Goal: Task Accomplishment & Management: Manage account settings

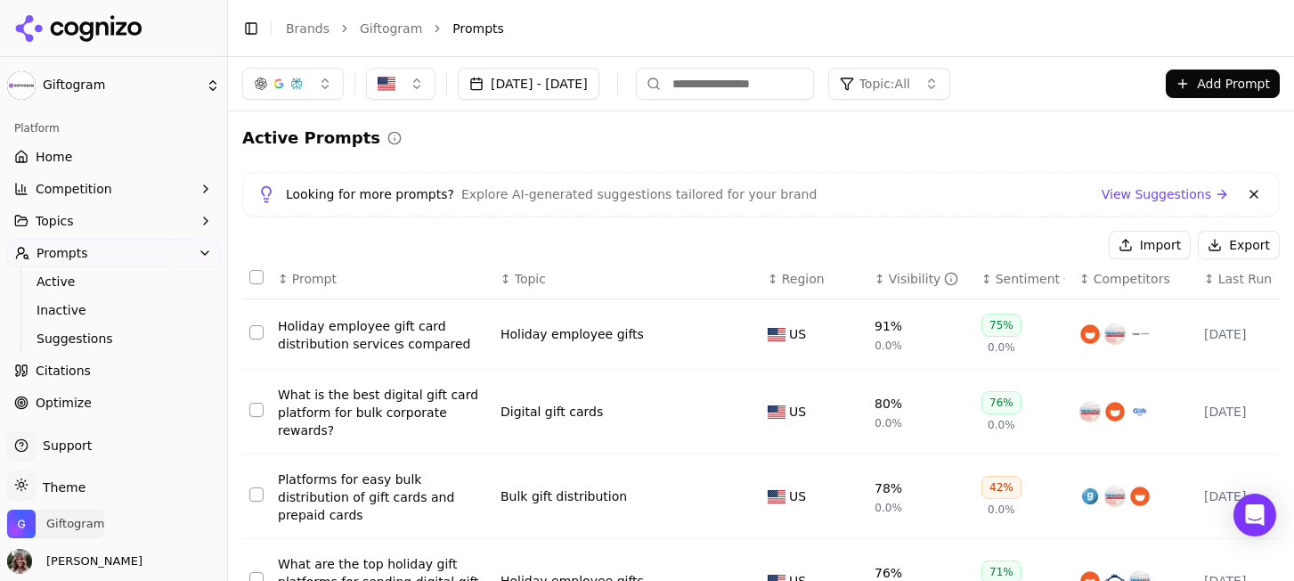
click at [89, 528] on span "Giftogram" at bounding box center [75, 524] width 58 height 16
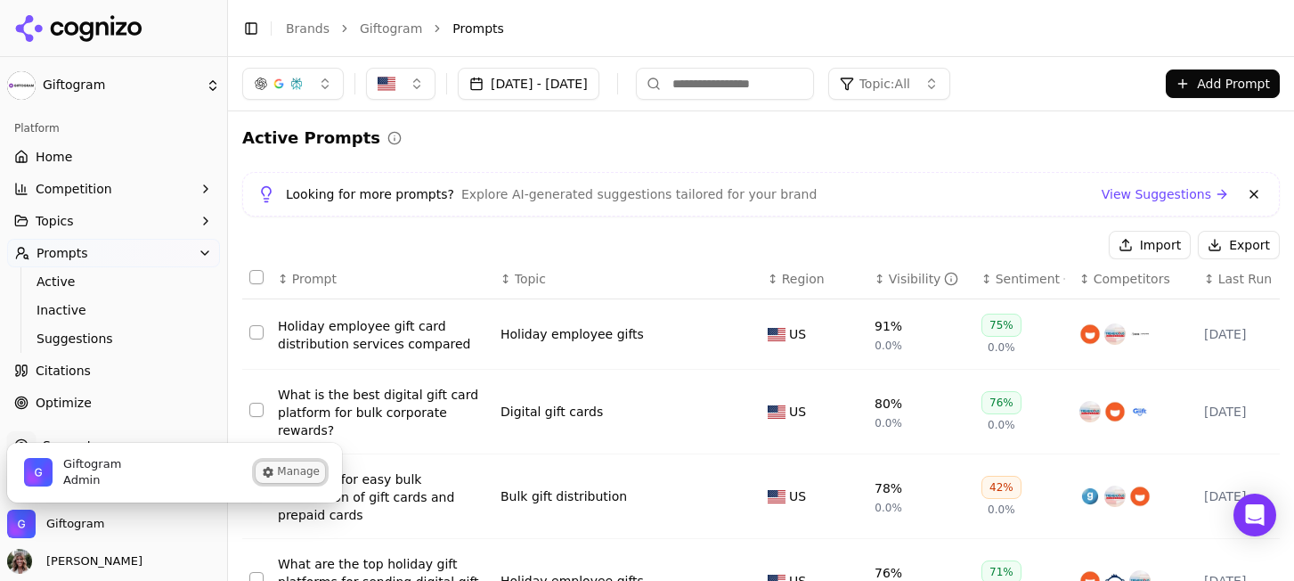
click at [282, 468] on button "Manage" at bounding box center [290, 471] width 69 height 21
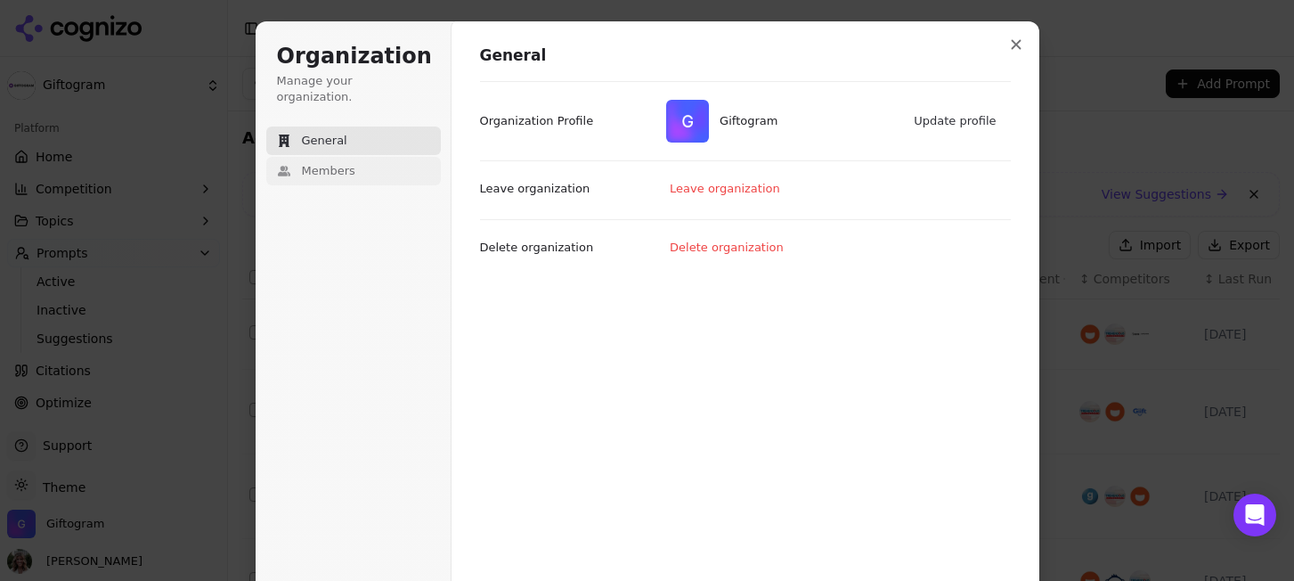
click at [327, 163] on span "Members" at bounding box center [328, 171] width 53 height 16
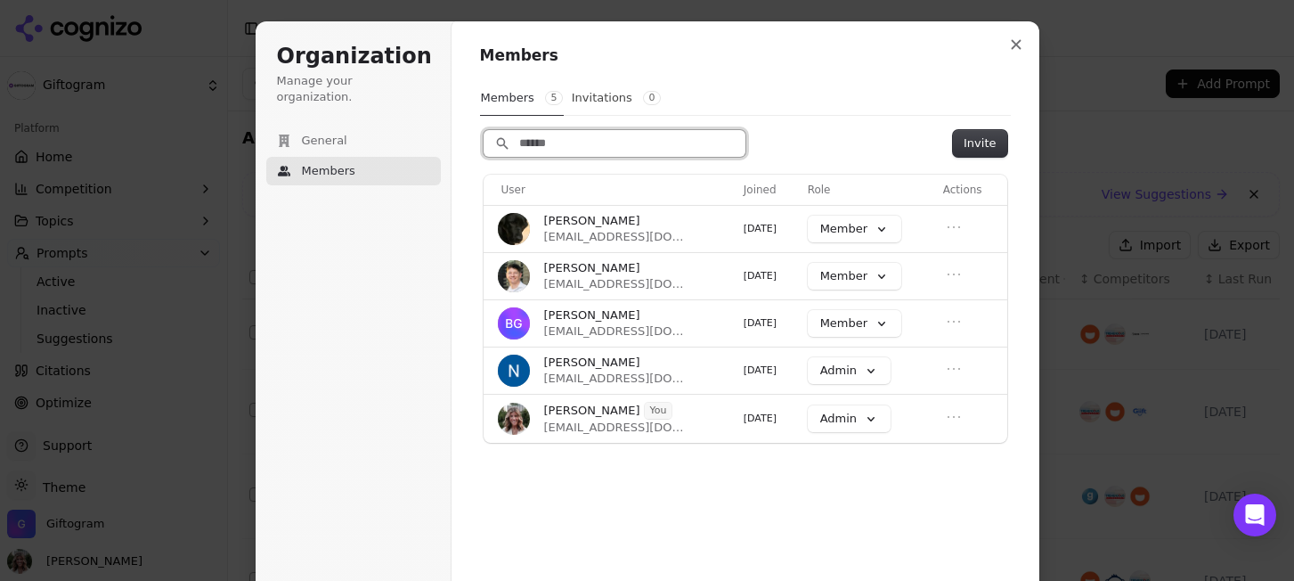
click at [592, 146] on input "Search" at bounding box center [615, 143] width 262 height 27
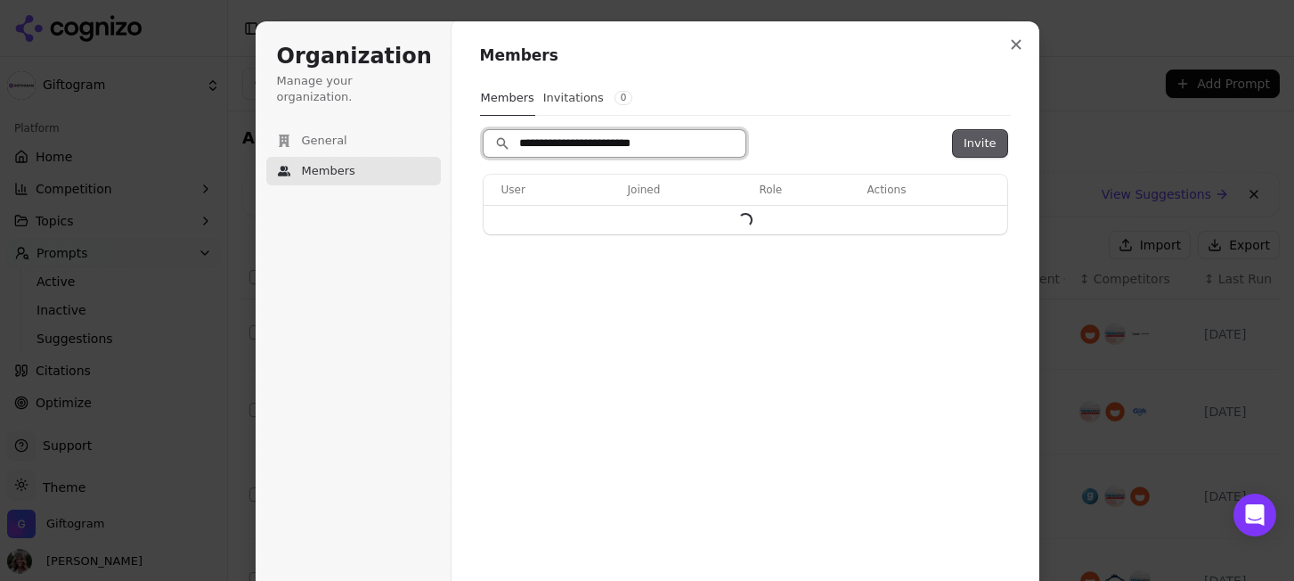
type input "**********"
click at [997, 141] on button "Invite" at bounding box center [979, 143] width 53 height 27
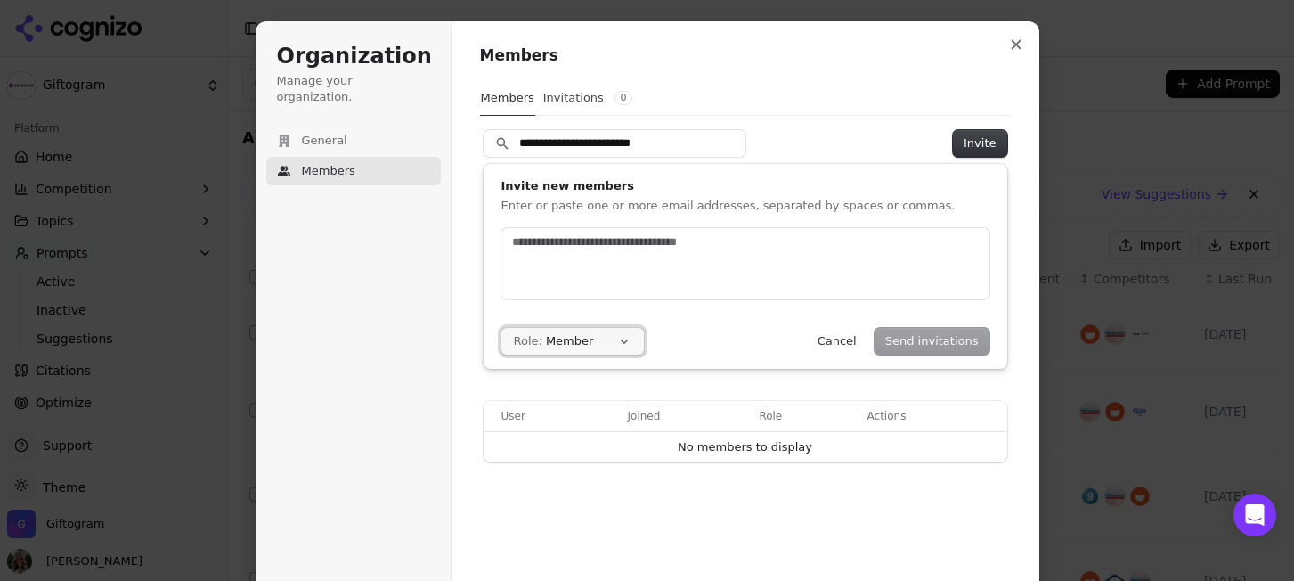
click at [583, 337] on button "Role: Member" at bounding box center [572, 341] width 142 height 27
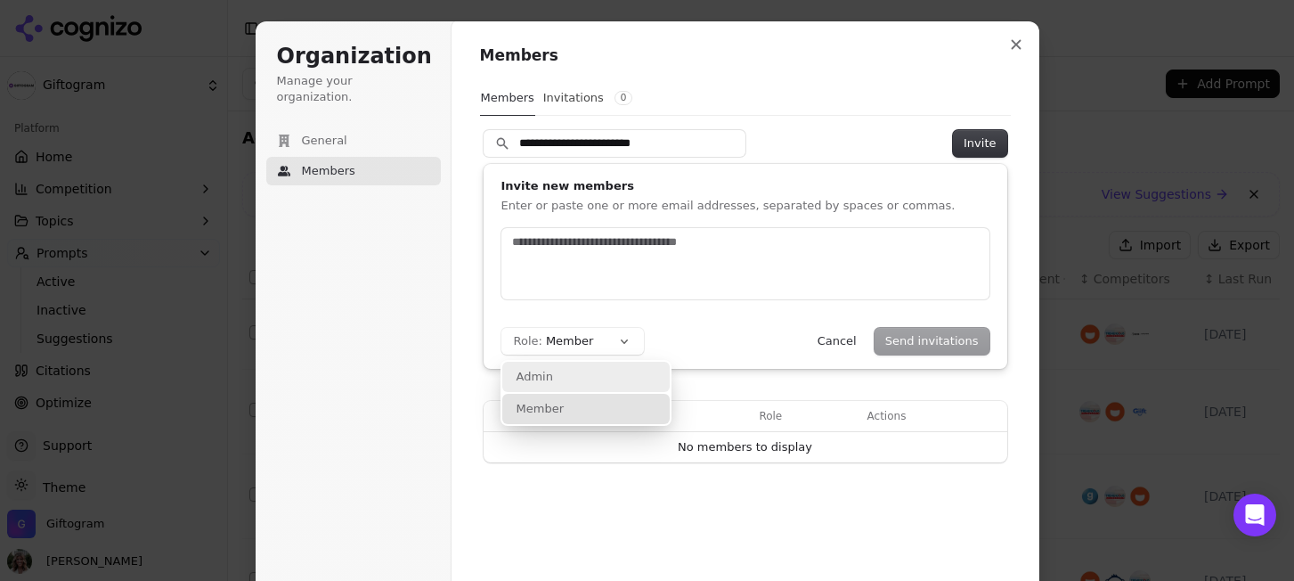
click at [580, 371] on div "Admin" at bounding box center [585, 377] width 167 height 30
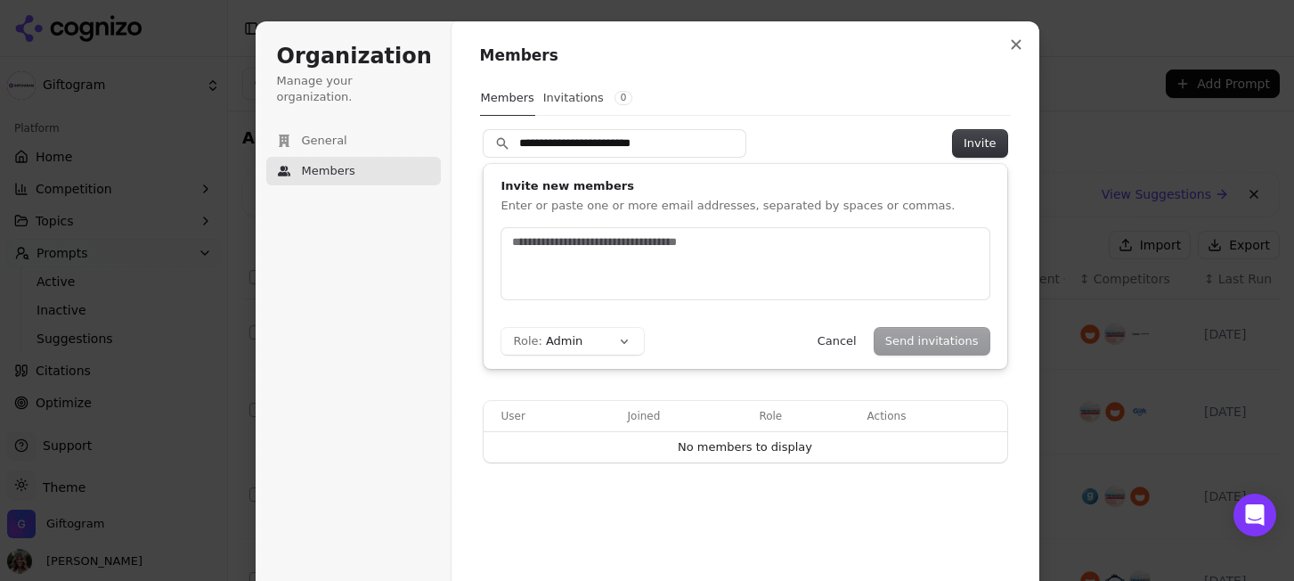
click at [923, 343] on div "Send invitations Cancel" at bounding box center [898, 341] width 183 height 27
drag, startPoint x: 698, startPoint y: 148, endPoint x: 498, endPoint y: 148, distance: 200.4
click at [498, 148] on input "**********" at bounding box center [615, 143] width 262 height 27
click at [631, 275] on div at bounding box center [745, 263] width 488 height 71
click at [958, 340] on button "Send invitations" at bounding box center [932, 341] width 115 height 27
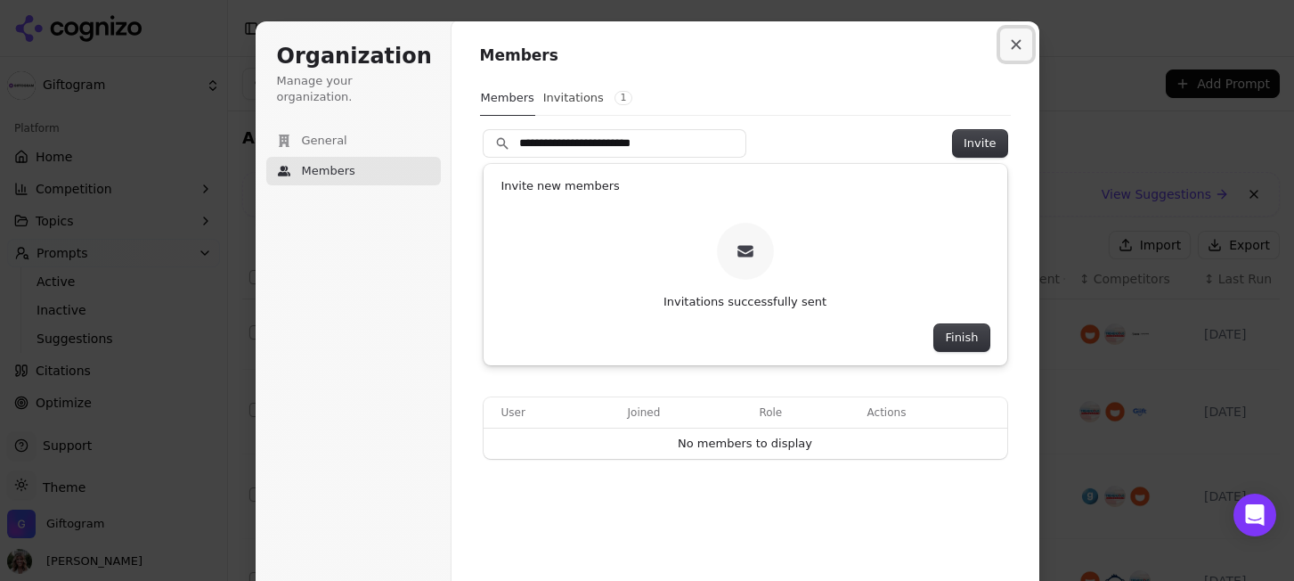
click at [1013, 43] on icon "Close modal" at bounding box center [1016, 44] width 11 height 11
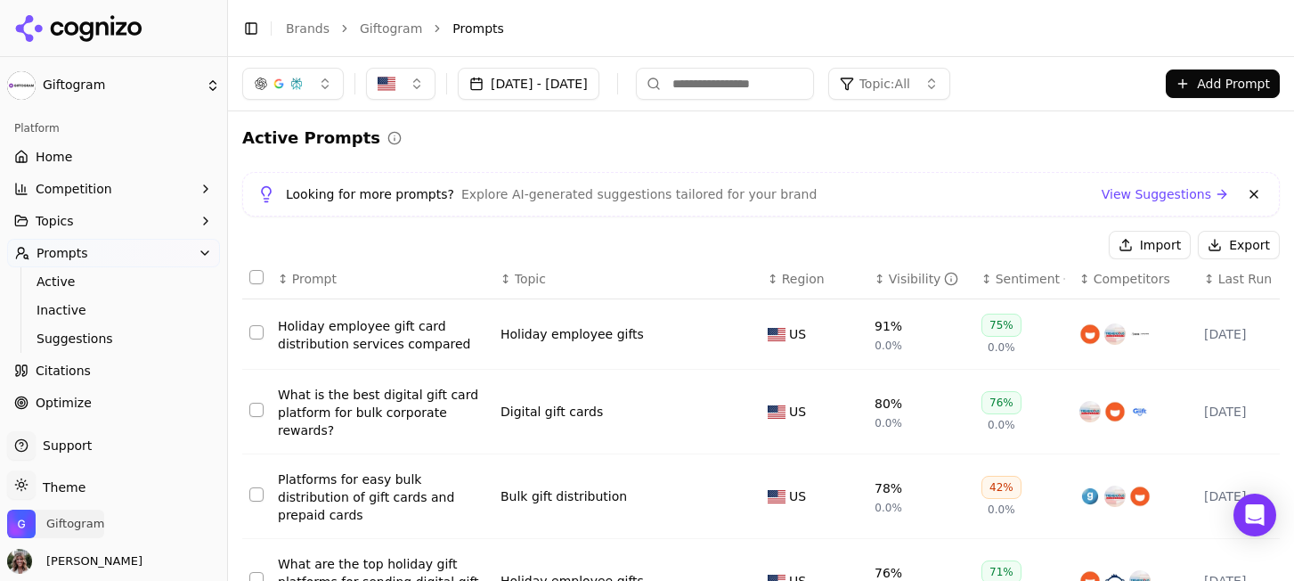
scroll to position [116, 0]
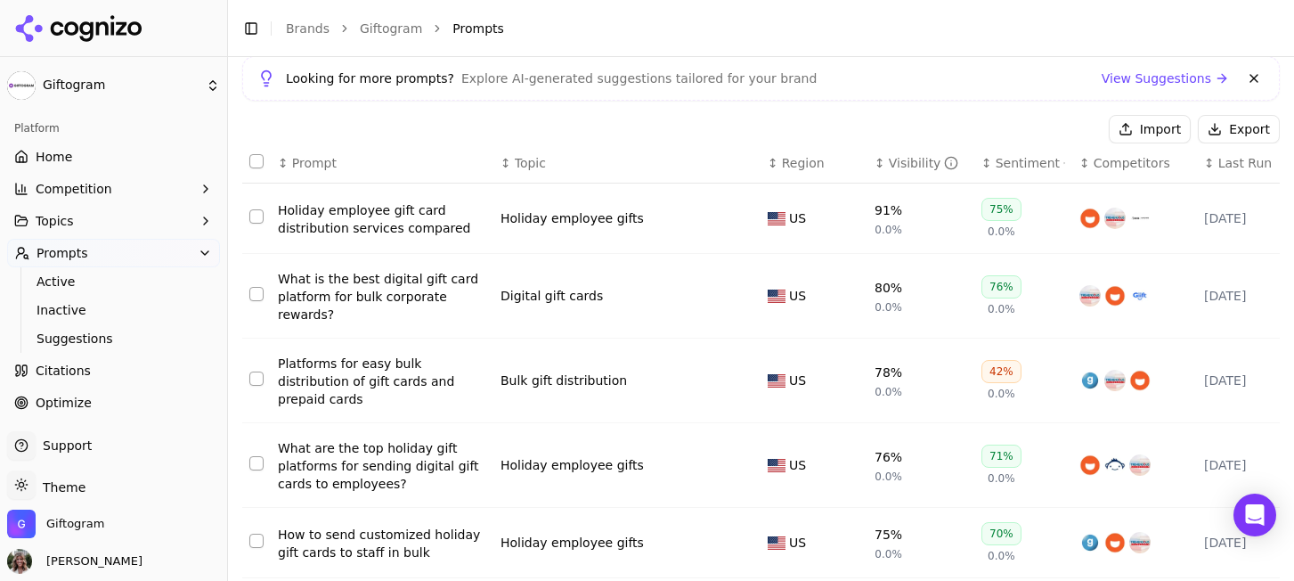
click at [549, 228] on div "Holiday employee gifts" at bounding box center [626, 217] width 253 height 21
click at [413, 223] on div "Holiday employee gift card distribution services compared" at bounding box center [382, 219] width 208 height 36
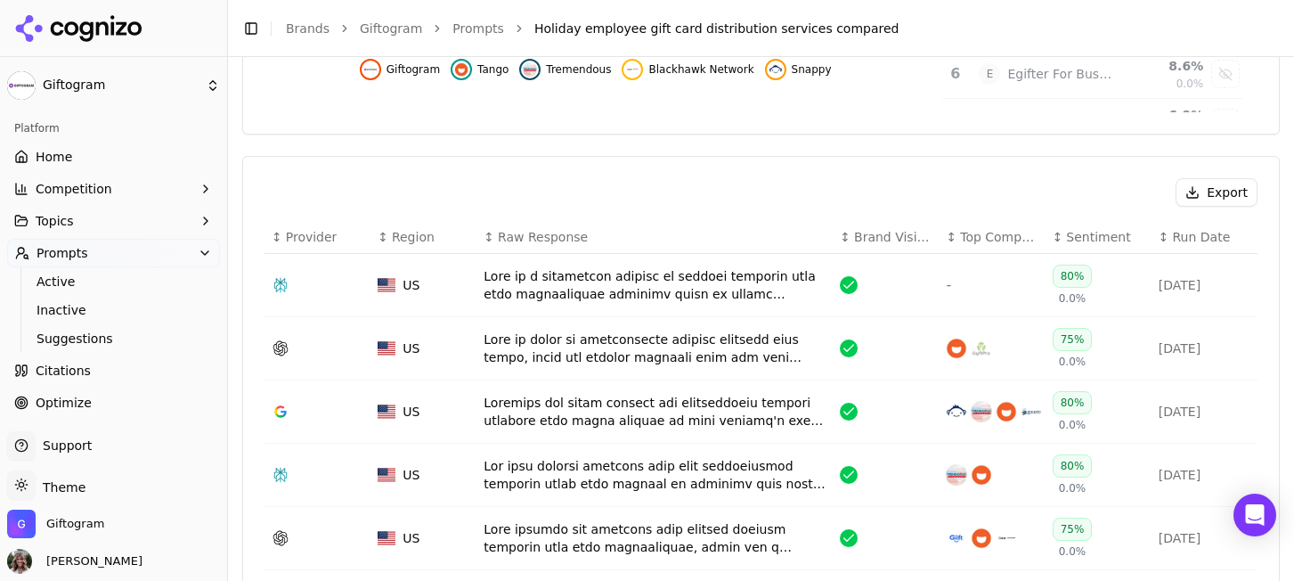
scroll to position [683, 0]
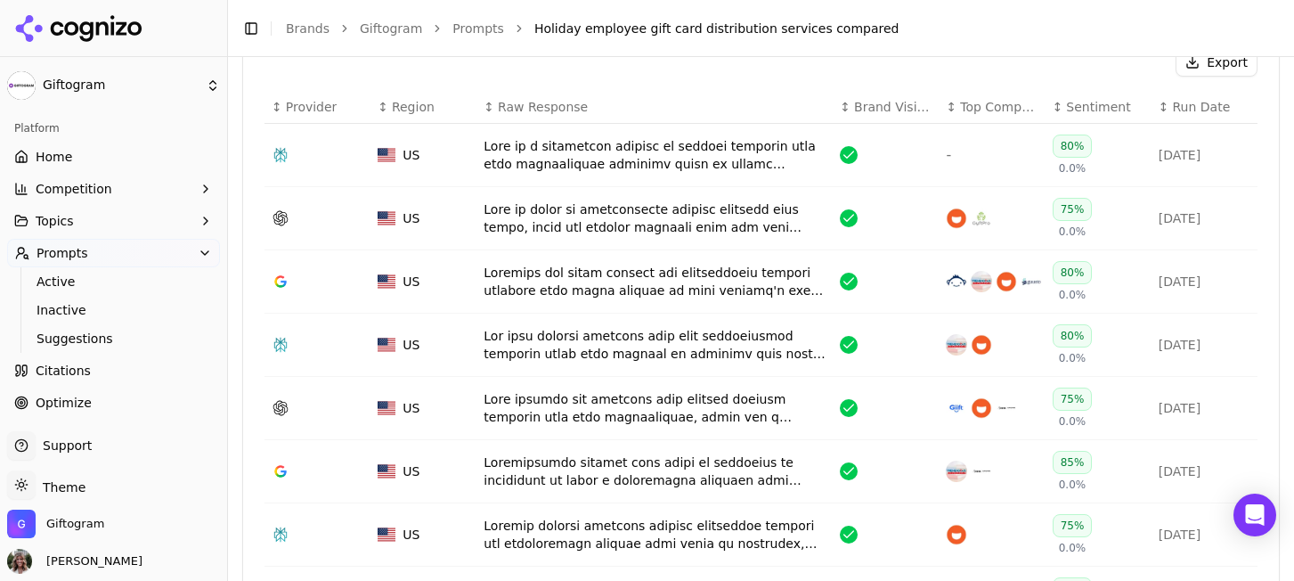
click at [612, 162] on div "Data table" at bounding box center [655, 155] width 342 height 36
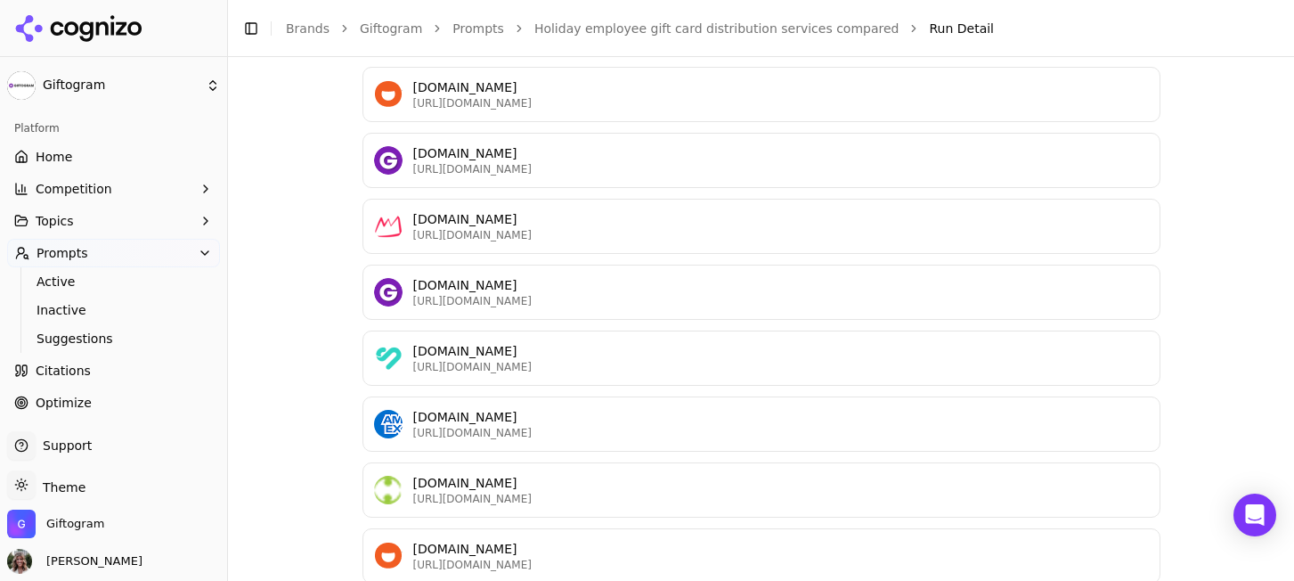
scroll to position [850, 0]
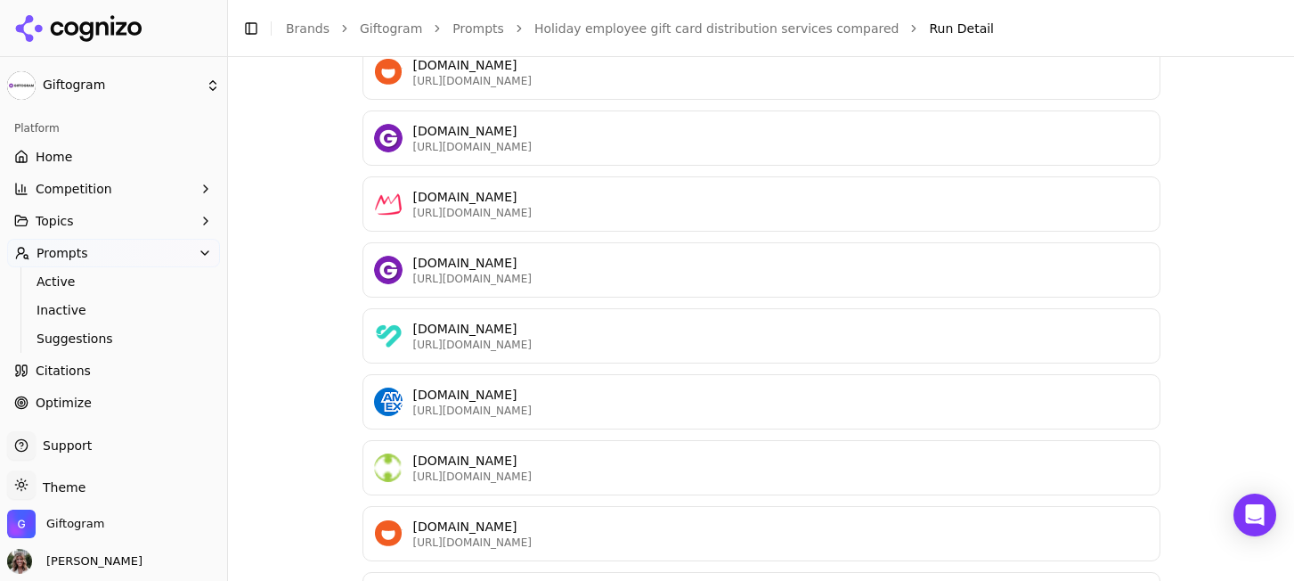
click at [567, 272] on p "[URL][DOMAIN_NAME]" at bounding box center [781, 279] width 736 height 14
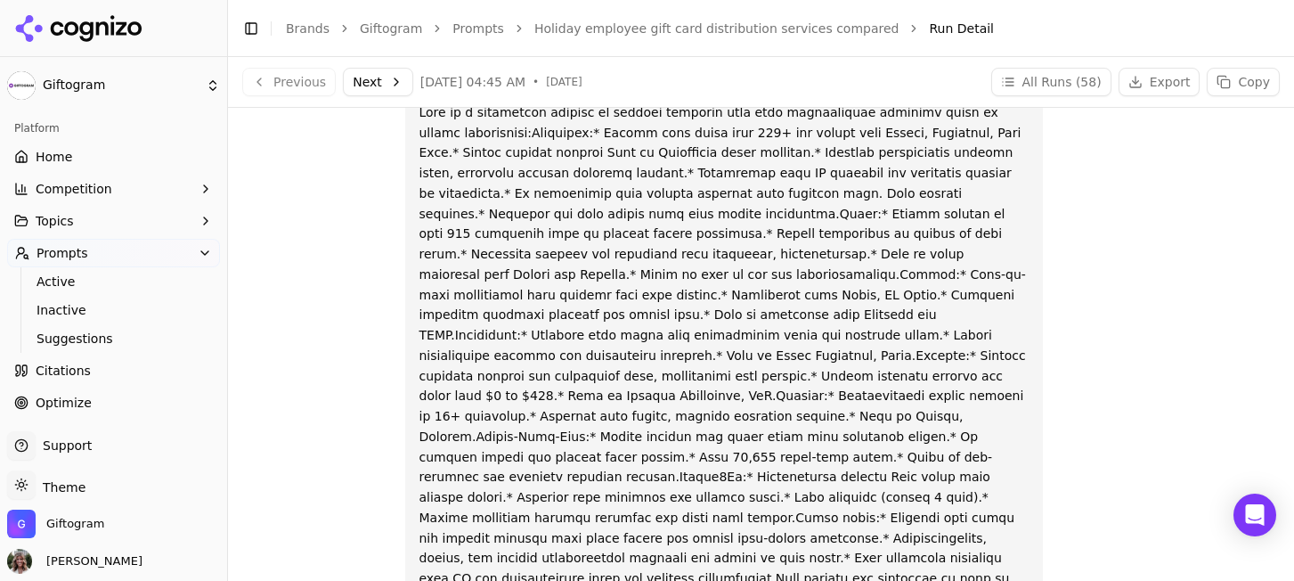
scroll to position [0, 0]
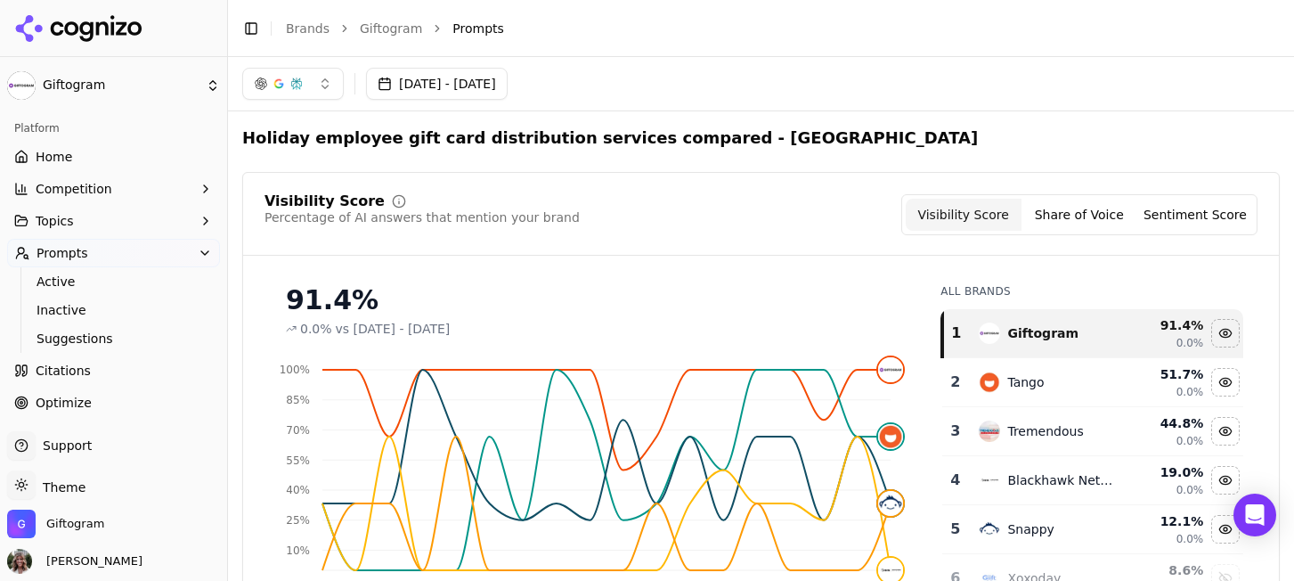
click at [508, 93] on button "[DATE] - [DATE]" at bounding box center [437, 84] width 142 height 32
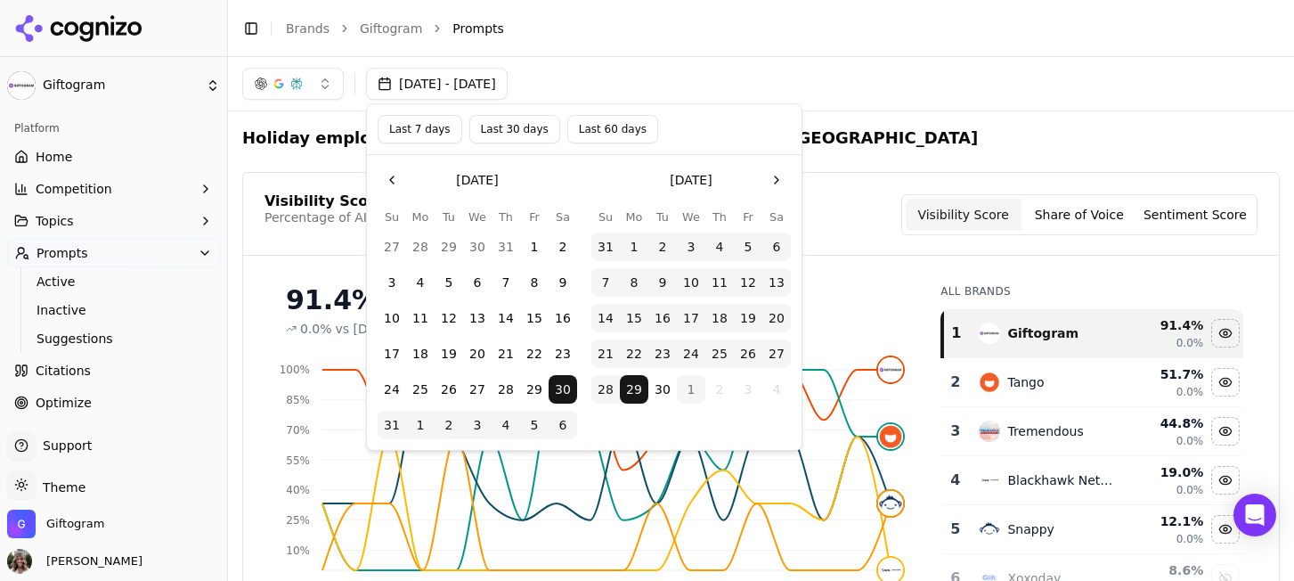
click at [522, 121] on button "Last 30 days" at bounding box center [514, 129] width 91 height 28
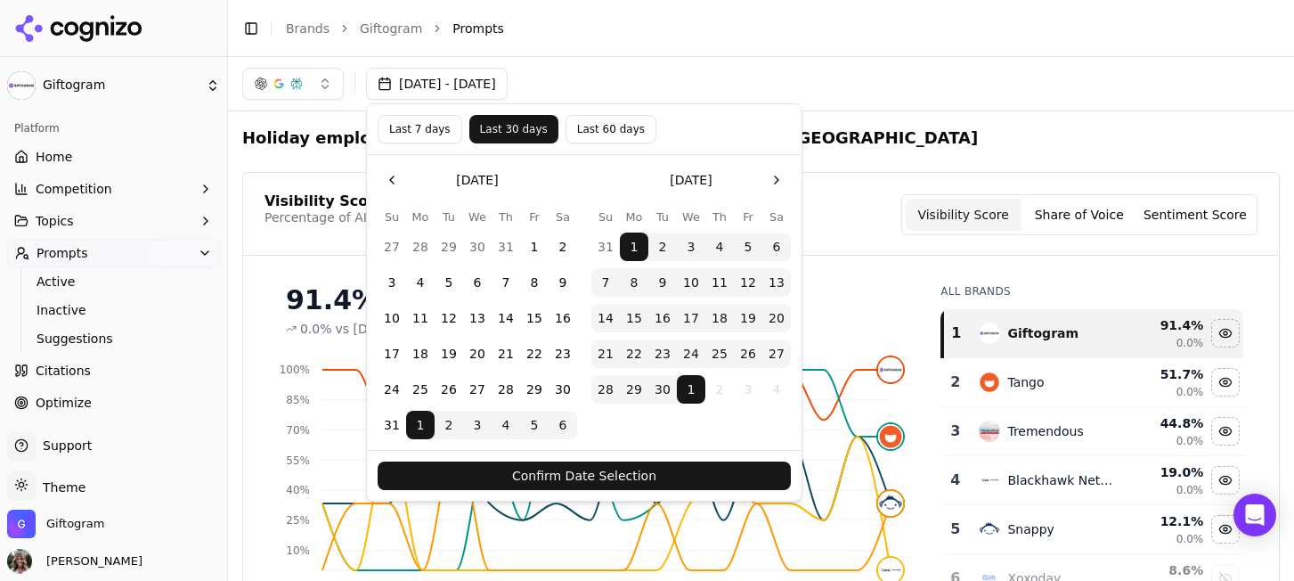
click at [658, 470] on button "Confirm Date Selection" at bounding box center [584, 475] width 413 height 28
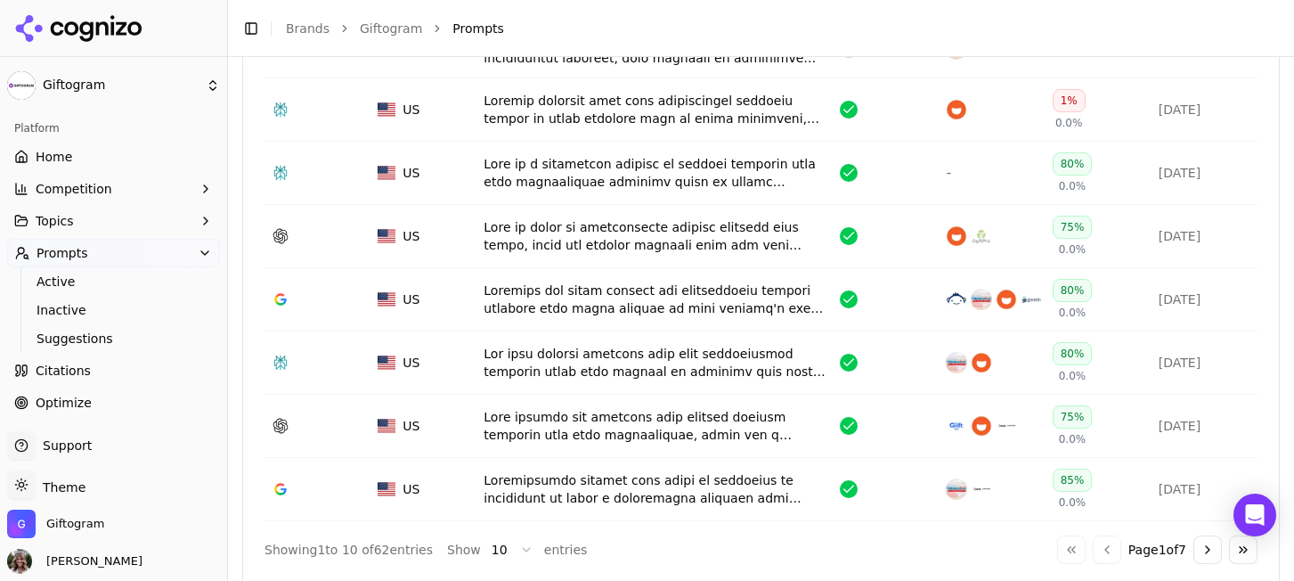
scroll to position [917, 0]
